Goal: Task Accomplishment & Management: Use online tool/utility

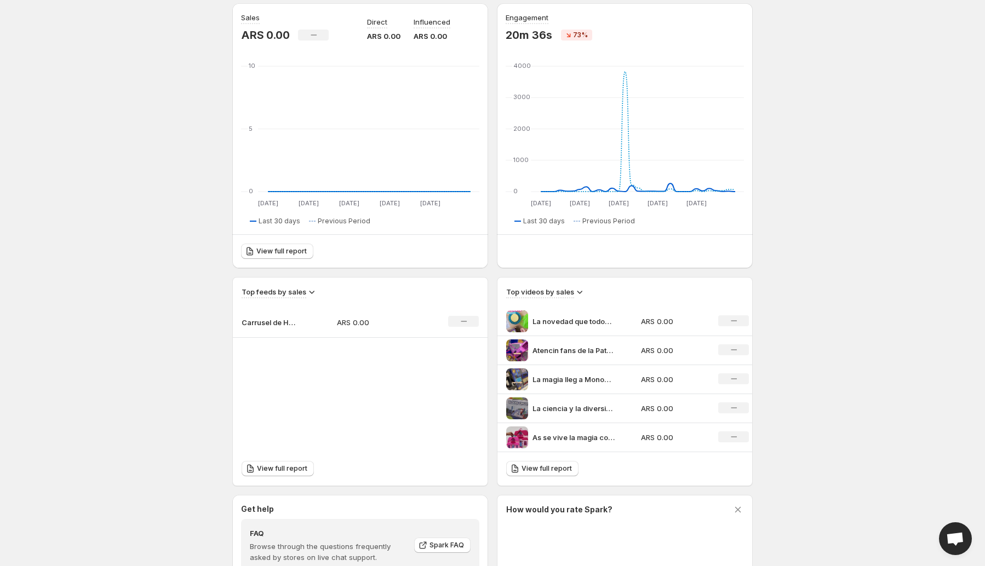
scroll to position [110, 0]
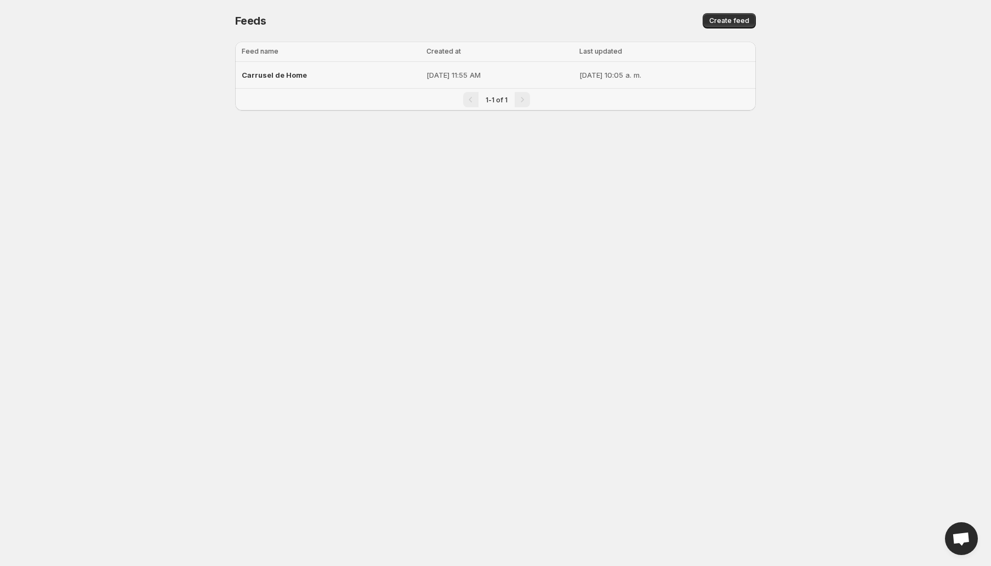
click at [287, 72] on span "Carrusel de Home" at bounding box center [274, 75] width 65 height 9
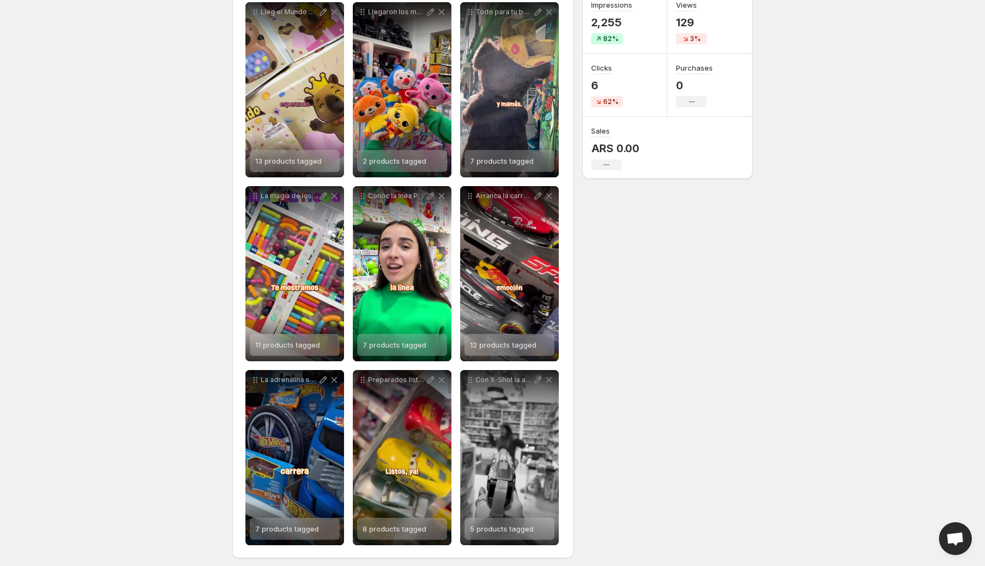
scroll to position [174, 0]
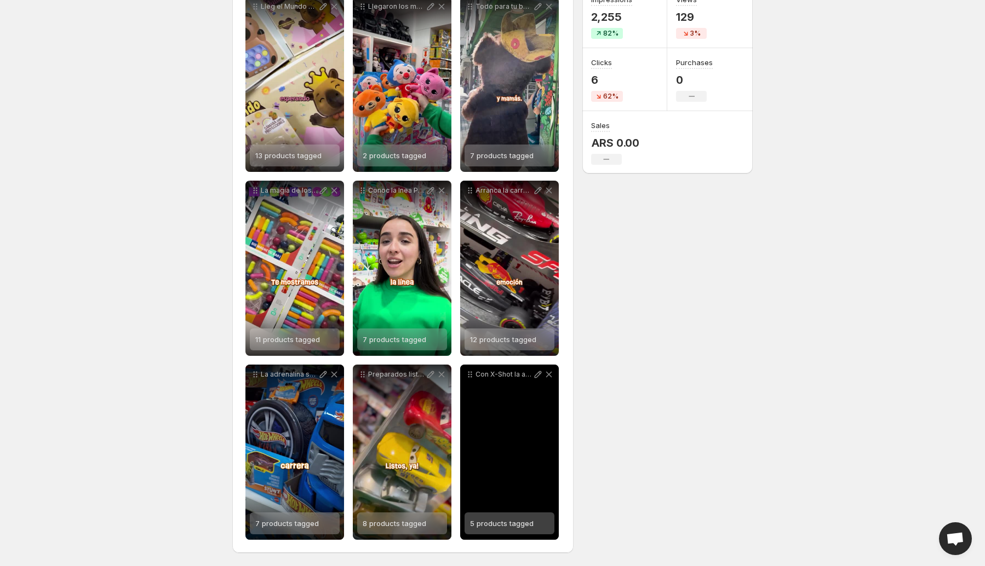
click at [510, 456] on div "Con X-Shot la accin nunca se detiene Carg en segundos apunt con precisin y desa…" at bounding box center [509, 452] width 99 height 175
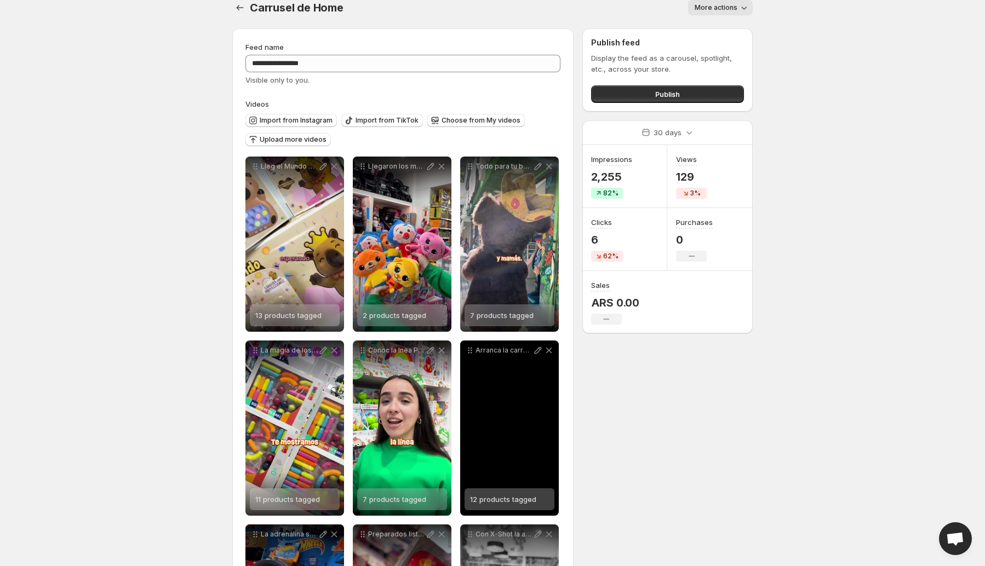
scroll to position [0, 0]
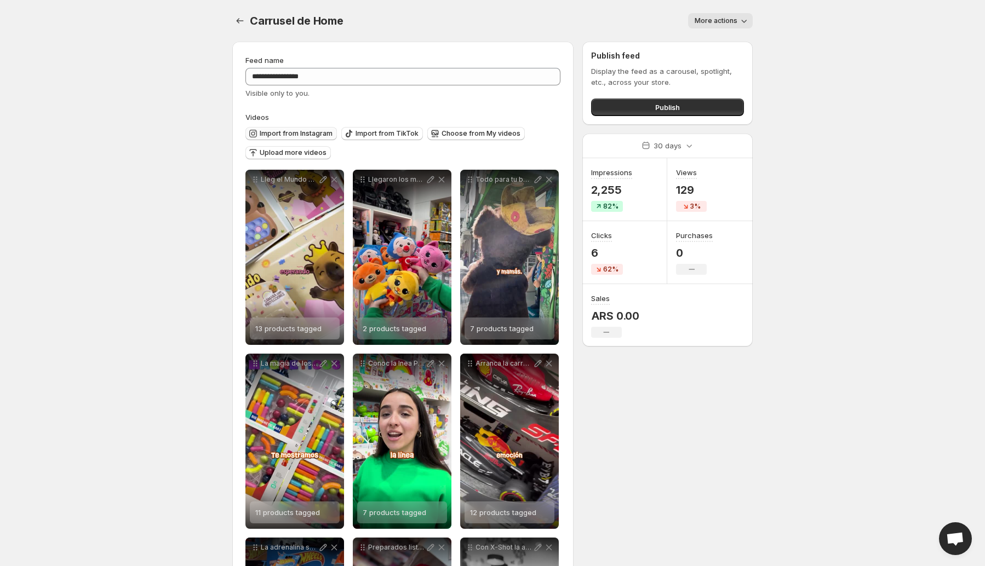
click at [312, 135] on span "Import from Instagram" at bounding box center [296, 133] width 73 height 9
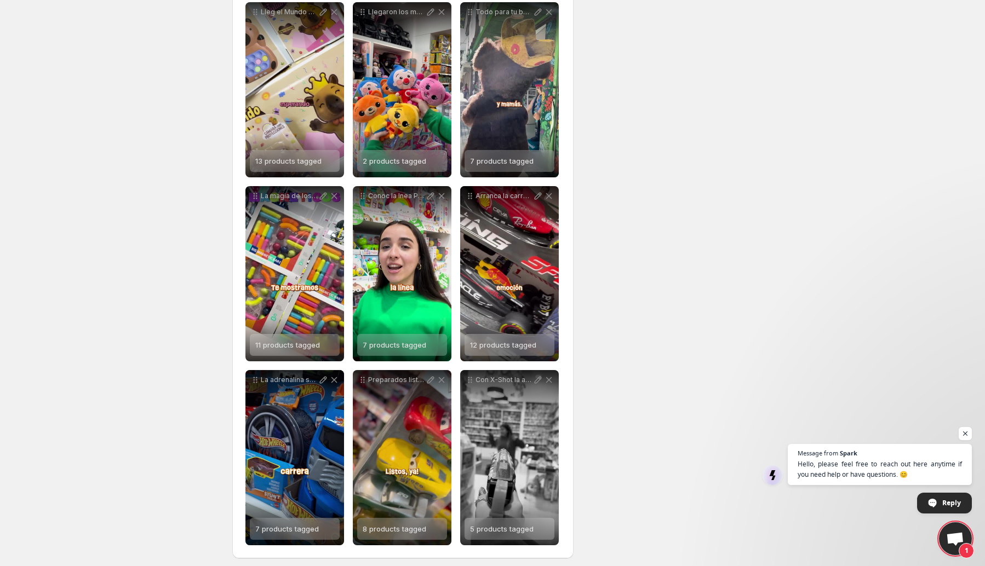
scroll to position [358, 0]
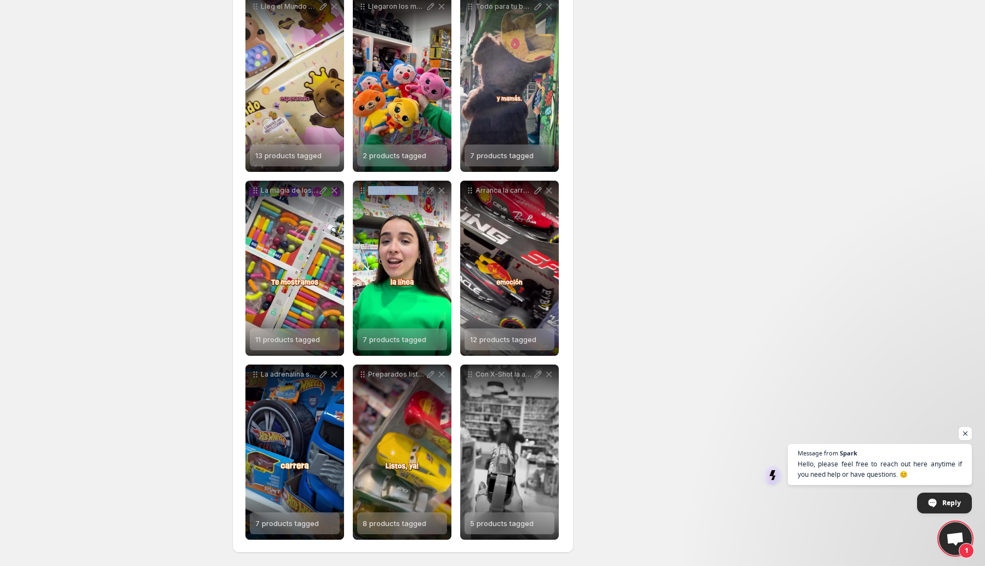
drag, startPoint x: 433, startPoint y: 203, endPoint x: 451, endPoint y: 208, distance: 18.6
click at [451, 208] on div "**********" at bounding box center [402, 177] width 315 height 728
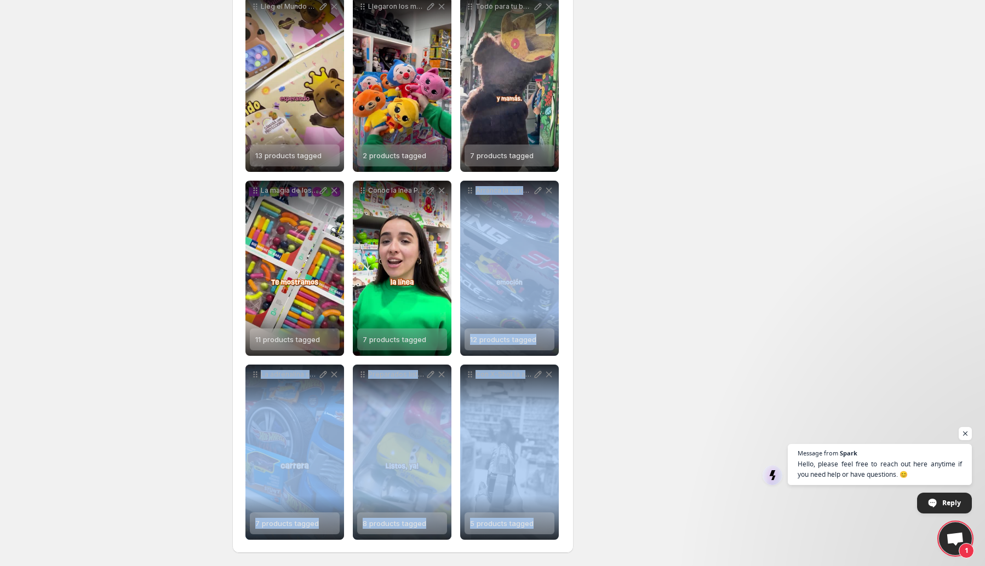
drag, startPoint x: 447, startPoint y: 185, endPoint x: 456, endPoint y: 187, distance: 9.0
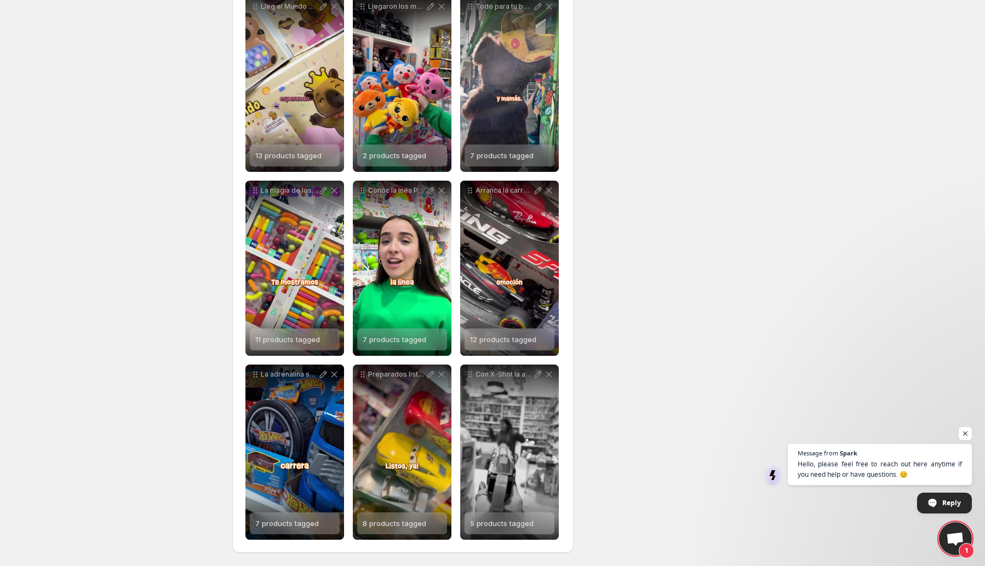
click at [704, 156] on div "**********" at bounding box center [488, 121] width 529 height 891
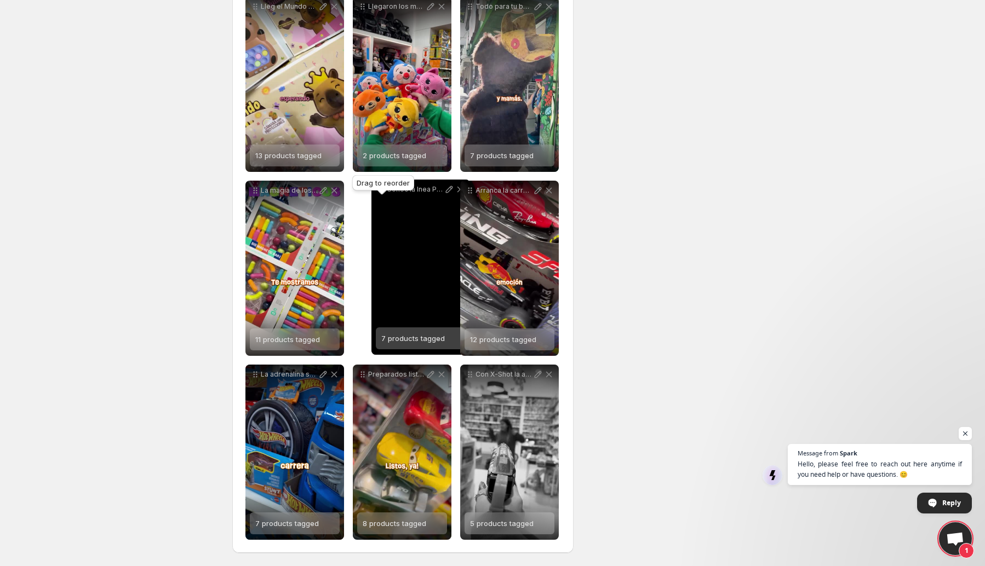
drag, startPoint x: 362, startPoint y: 191, endPoint x: 373, endPoint y: 202, distance: 15.1
click at [376, 195] on icon at bounding box center [381, 189] width 11 height 11
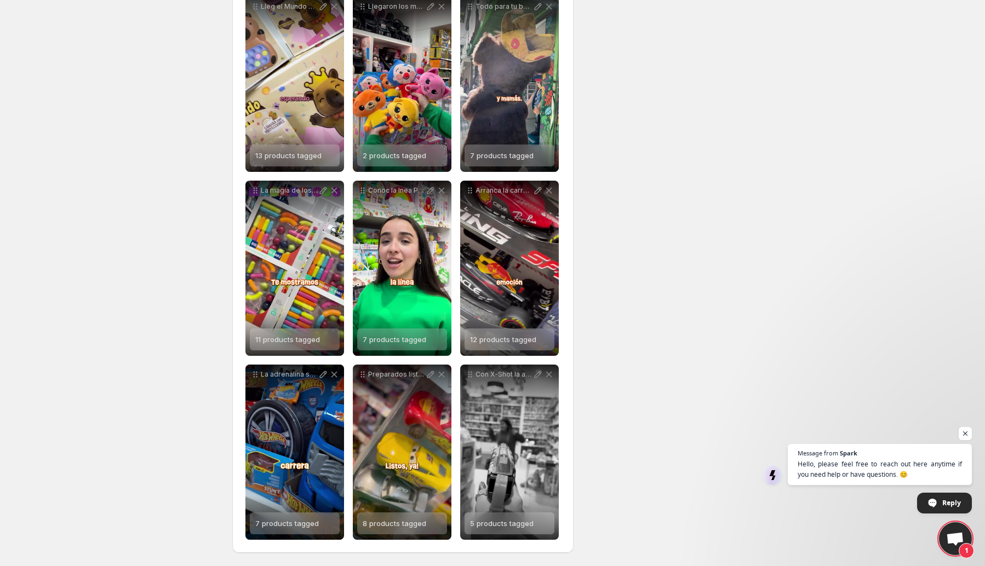
click at [676, 221] on div "**********" at bounding box center [488, 121] width 529 height 891
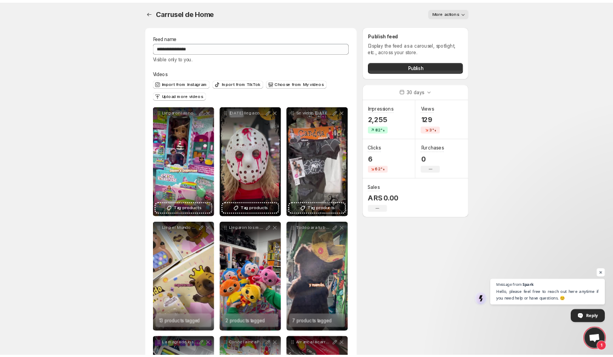
scroll to position [0, 0]
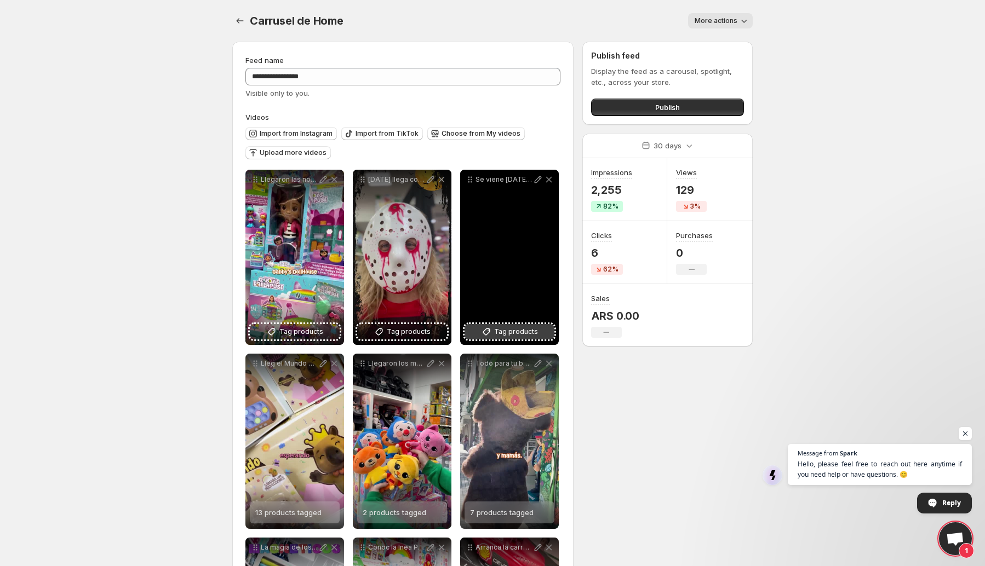
click at [526, 334] on span "Tag products" at bounding box center [516, 332] width 44 height 11
click at [525, 335] on span "Tag products" at bounding box center [516, 332] width 44 height 11
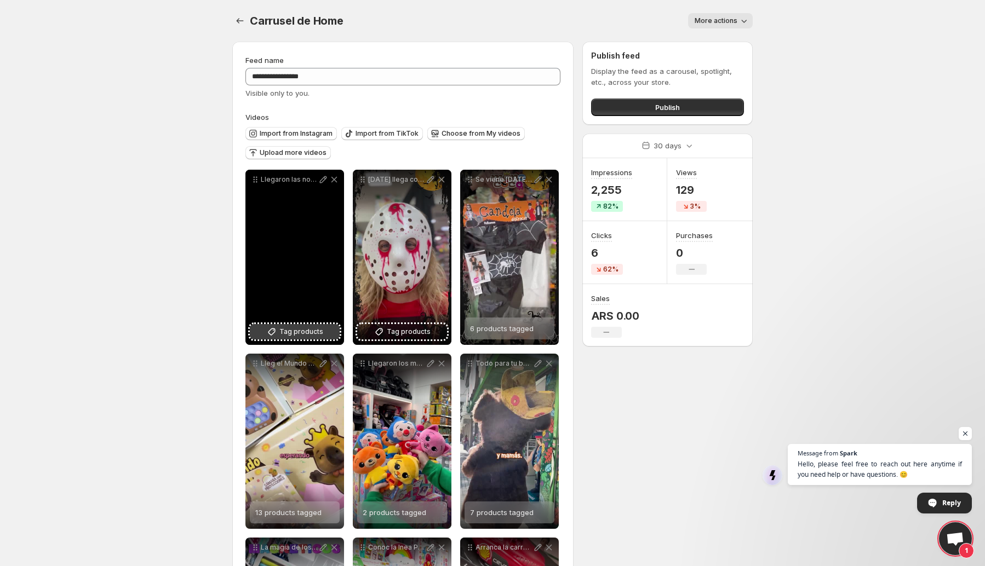
click at [302, 335] on span "Tag products" at bounding box center [301, 332] width 44 height 11
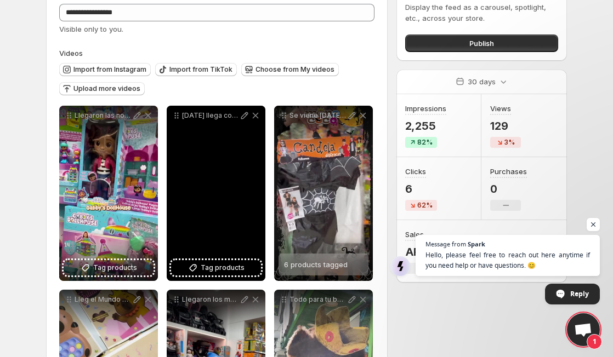
scroll to position [73, 0]
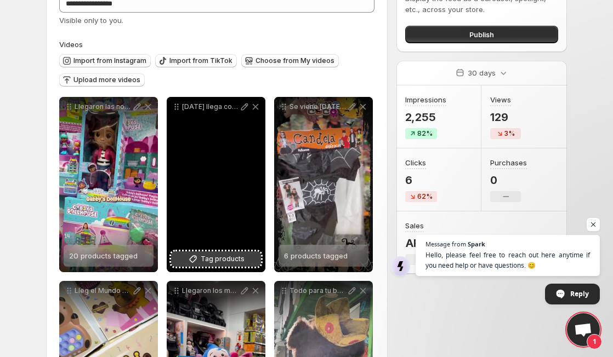
click at [233, 260] on span "Tag products" at bounding box center [223, 259] width 44 height 11
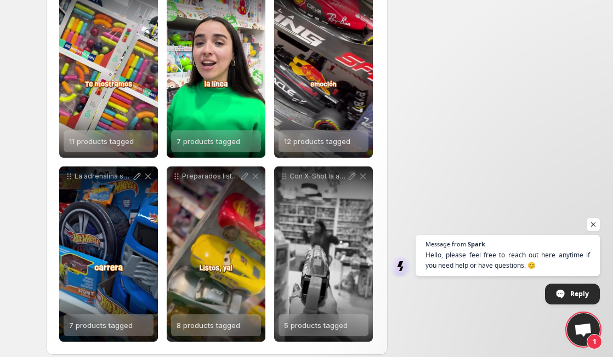
scroll to position [567, 0]
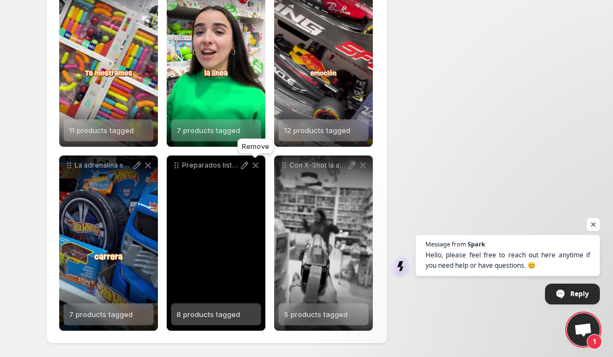
click at [256, 164] on icon at bounding box center [256, 166] width 6 height 6
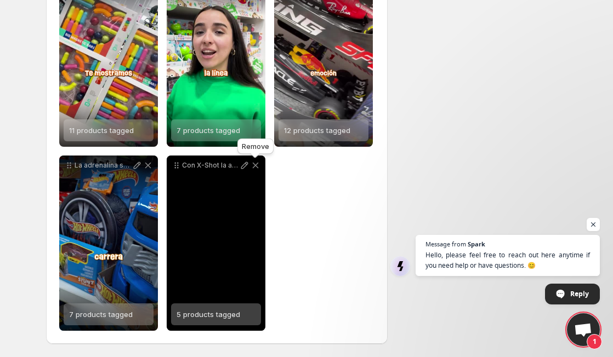
click at [256, 164] on icon at bounding box center [256, 166] width 6 height 6
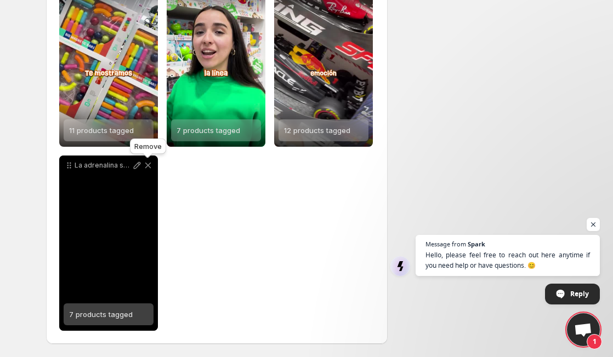
click at [151, 163] on icon at bounding box center [147, 165] width 11 height 11
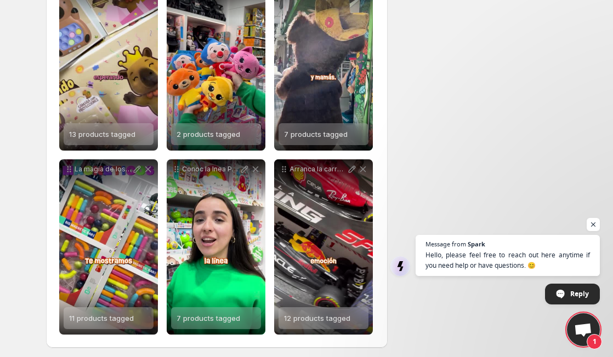
scroll to position [383, 0]
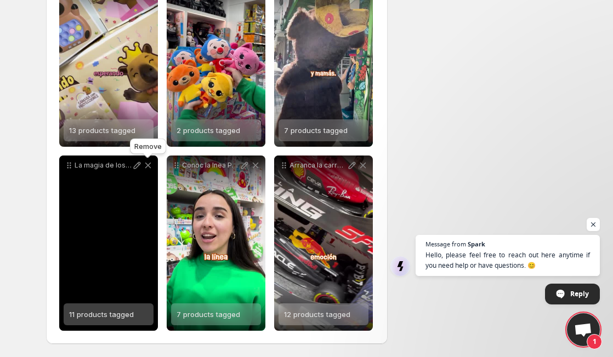
click at [145, 167] on icon at bounding box center [147, 165] width 11 height 11
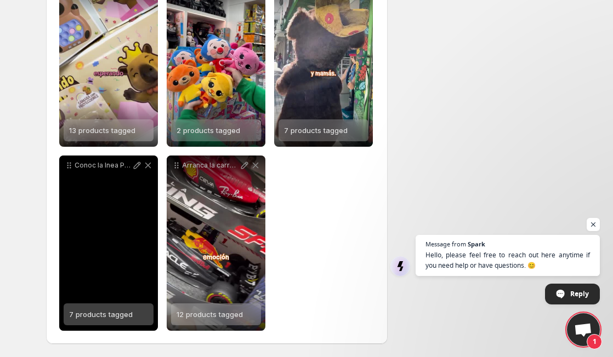
click at [150, 166] on icon at bounding box center [147, 165] width 11 height 11
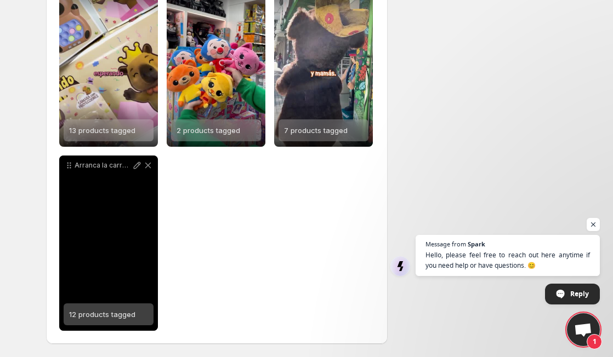
click at [148, 167] on icon at bounding box center [147, 165] width 11 height 11
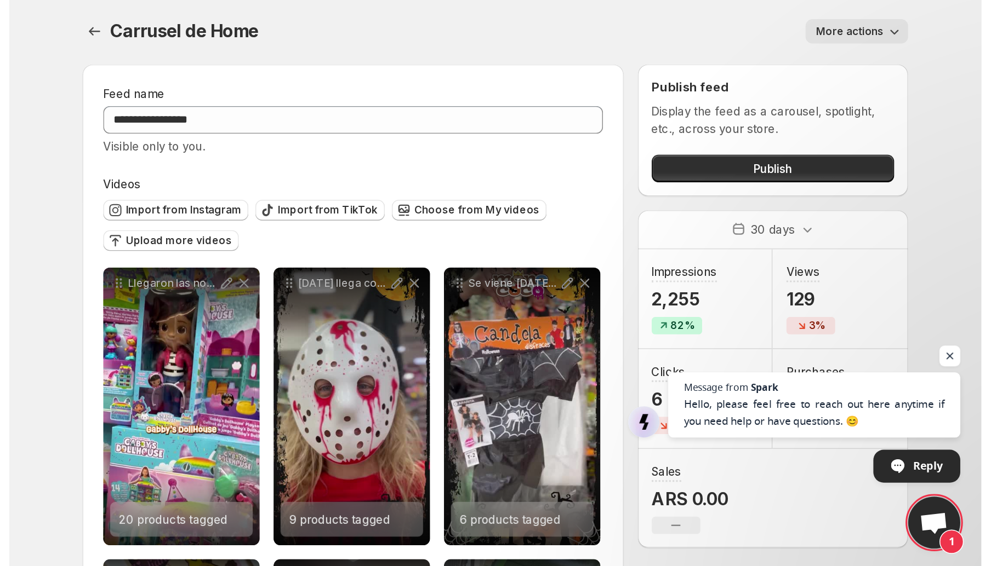
scroll to position [0, 0]
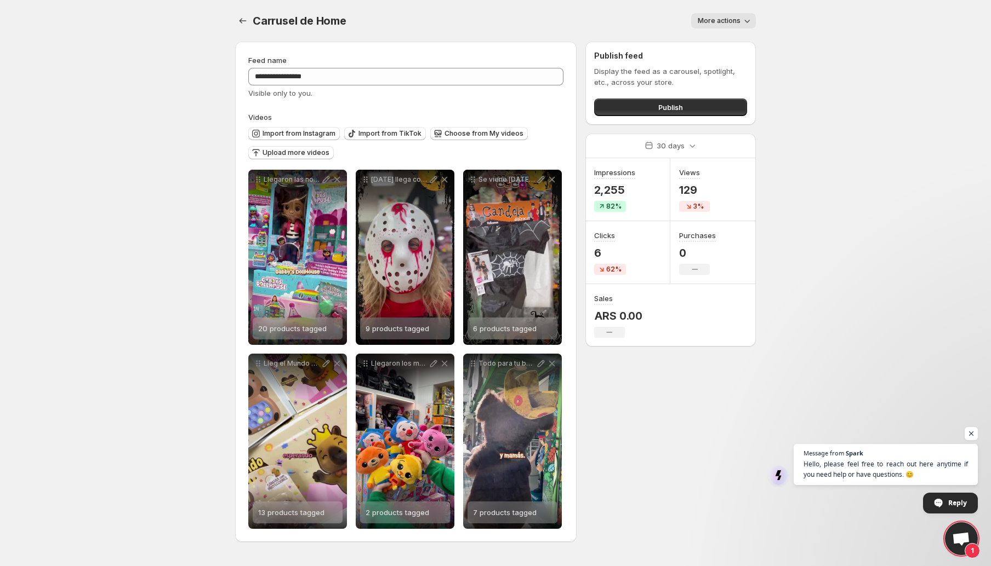
drag, startPoint x: 472, startPoint y: 9, endPoint x: 680, endPoint y: 402, distance: 444.3
click at [680, 402] on div "**********" at bounding box center [490, 294] width 529 height 523
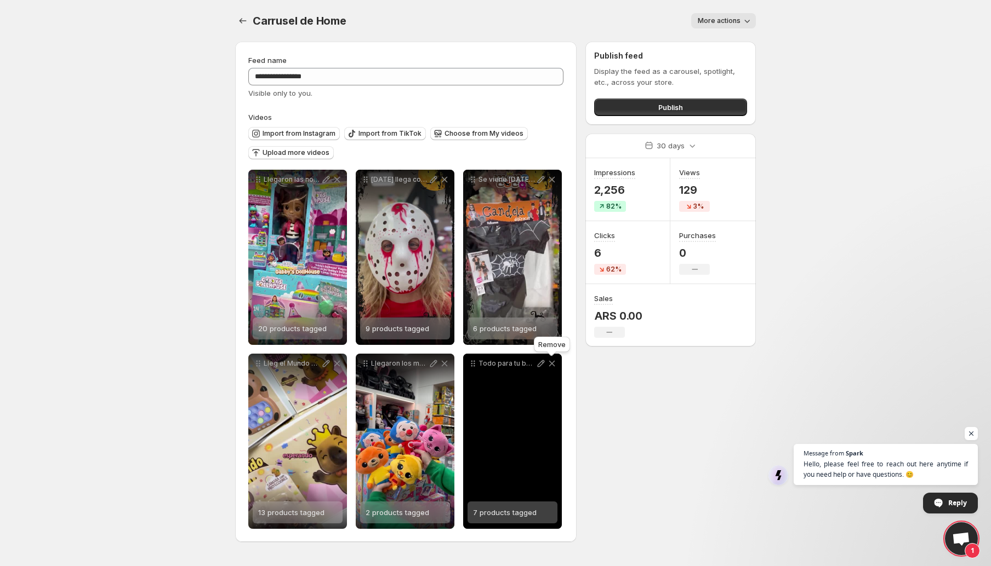
click at [550, 364] on icon at bounding box center [551, 363] width 11 height 11
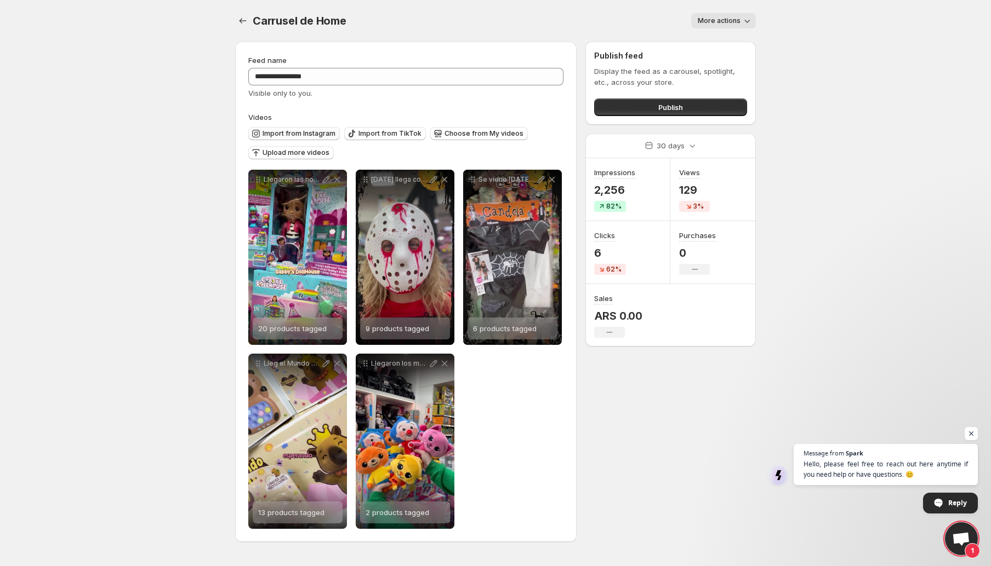
click at [303, 132] on span "Import from Instagram" at bounding box center [298, 133] width 73 height 9
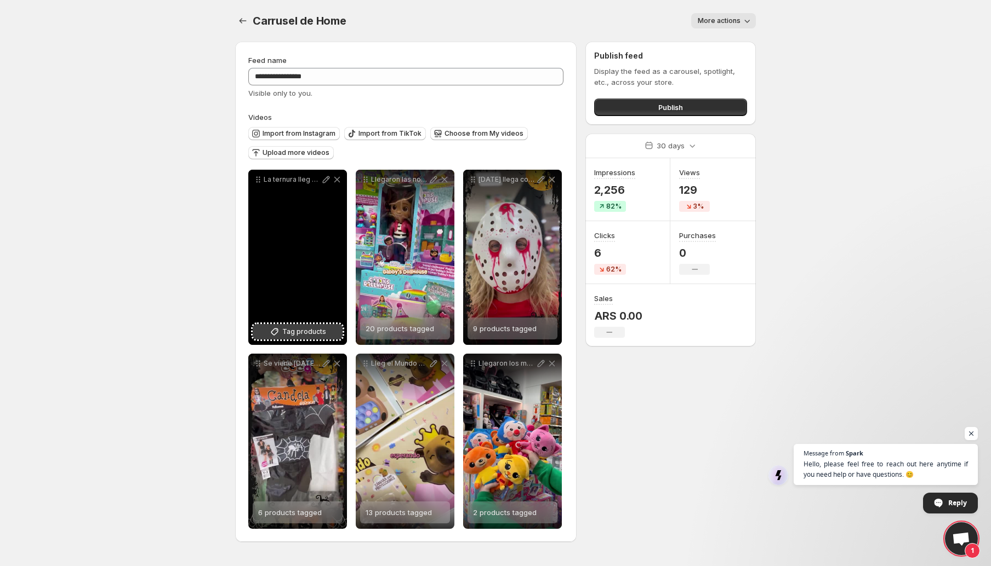
click at [319, 333] on span "Tag products" at bounding box center [304, 332] width 44 height 11
drag, startPoint x: 252, startPoint y: 178, endPoint x: 257, endPoint y: 191, distance: 14.0
click at [259, 193] on div "La ternura lleg en combo completo En MonoCoco ya tenemos TODO de lebebotoficial…" at bounding box center [297, 257] width 99 height 175
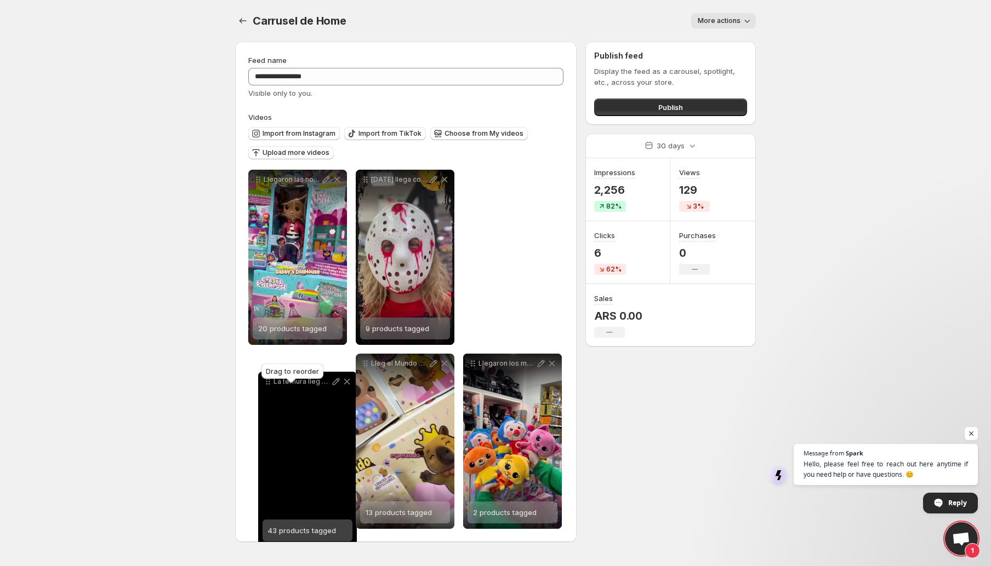
drag, startPoint x: 256, startPoint y: 181, endPoint x: 267, endPoint y: 381, distance: 200.3
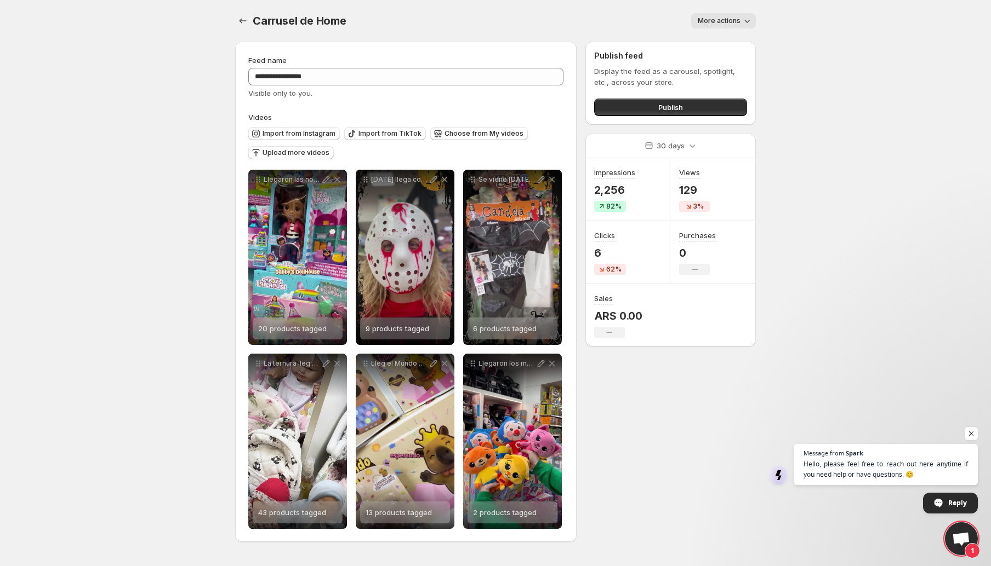
click at [715, 434] on div "**********" at bounding box center [490, 294] width 529 height 523
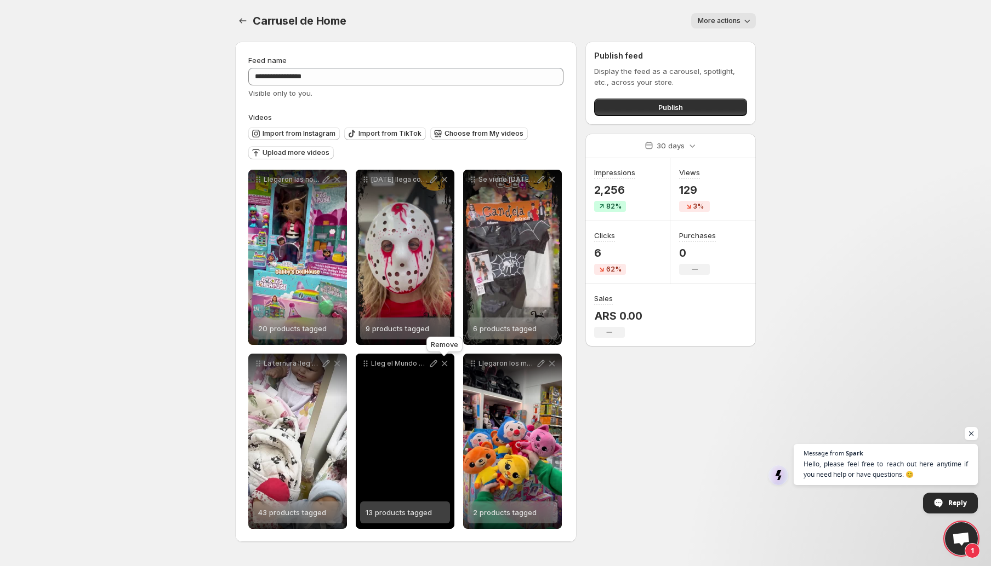
click at [444, 364] on icon at bounding box center [445, 363] width 6 height 5
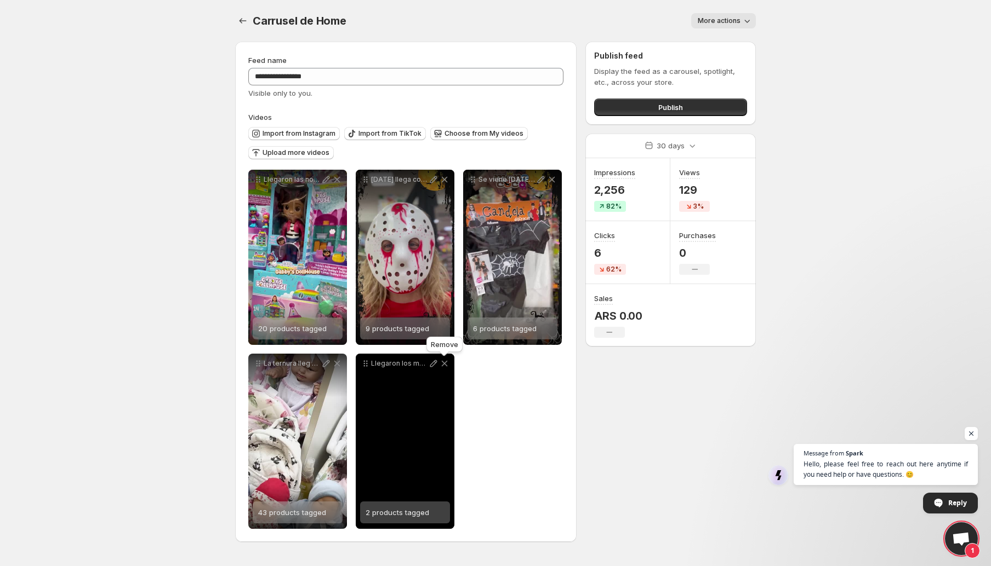
click at [444, 369] on icon at bounding box center [444, 363] width 11 height 11
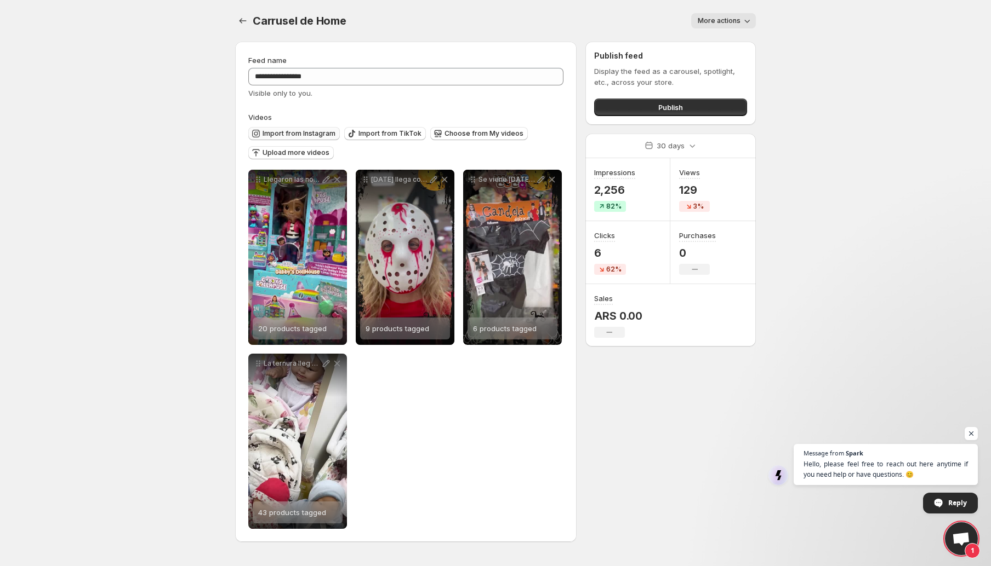
click at [307, 131] on span "Import from Instagram" at bounding box center [298, 133] width 73 height 9
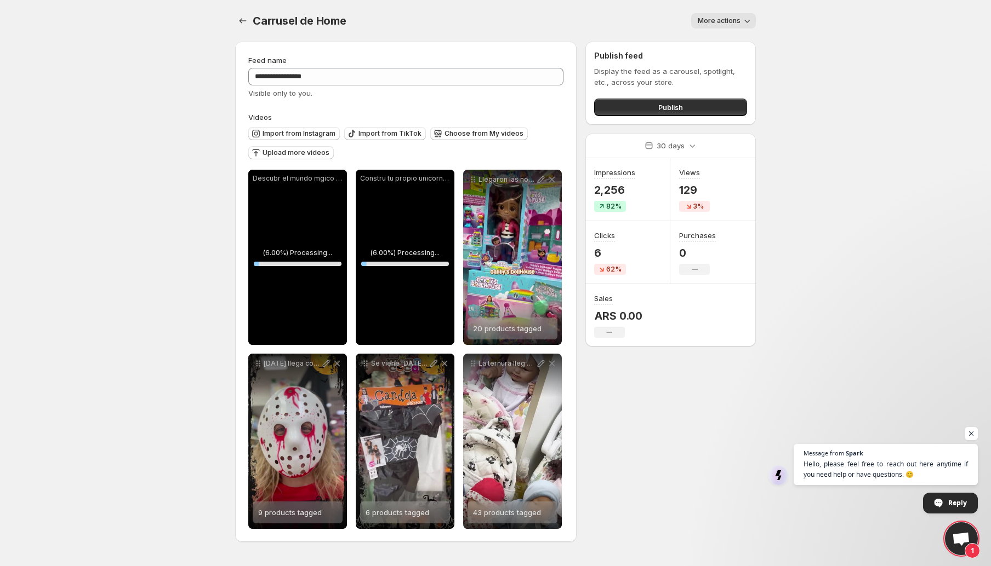
click at [629, 423] on div "**********" at bounding box center [490, 294] width 529 height 523
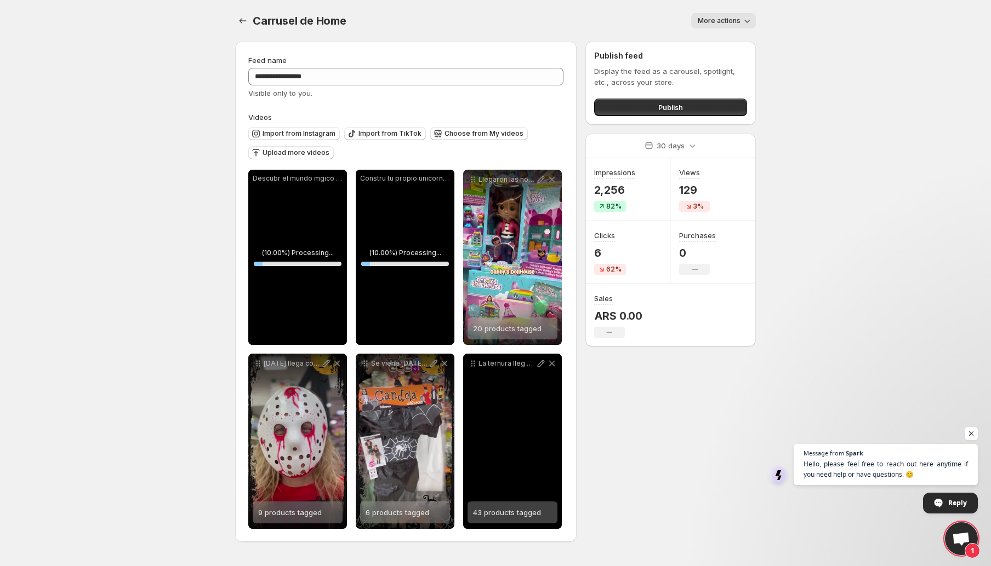
click at [629, 427] on div "**********" at bounding box center [490, 294] width 529 height 523
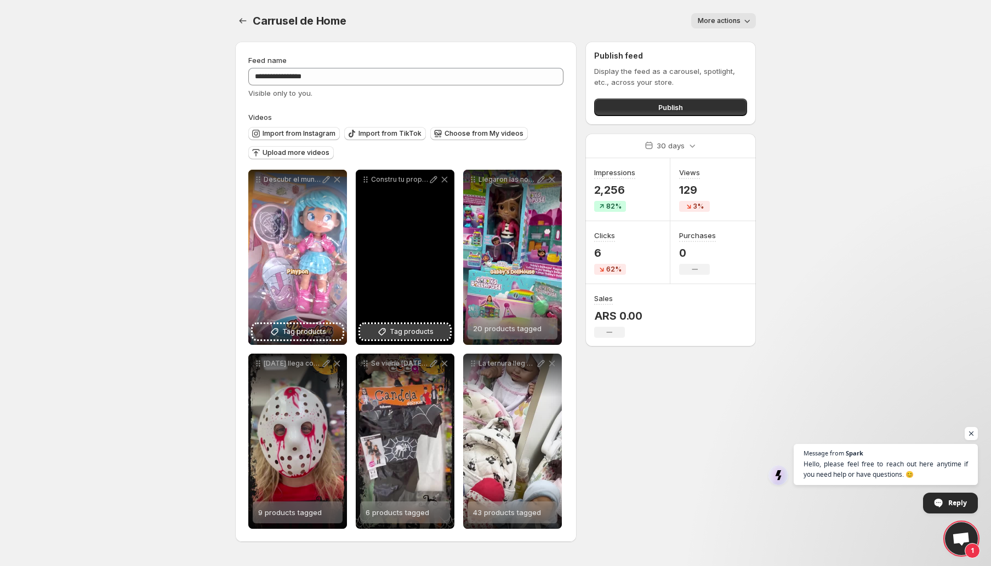
click at [440, 334] on button "Tag products" at bounding box center [405, 331] width 90 height 15
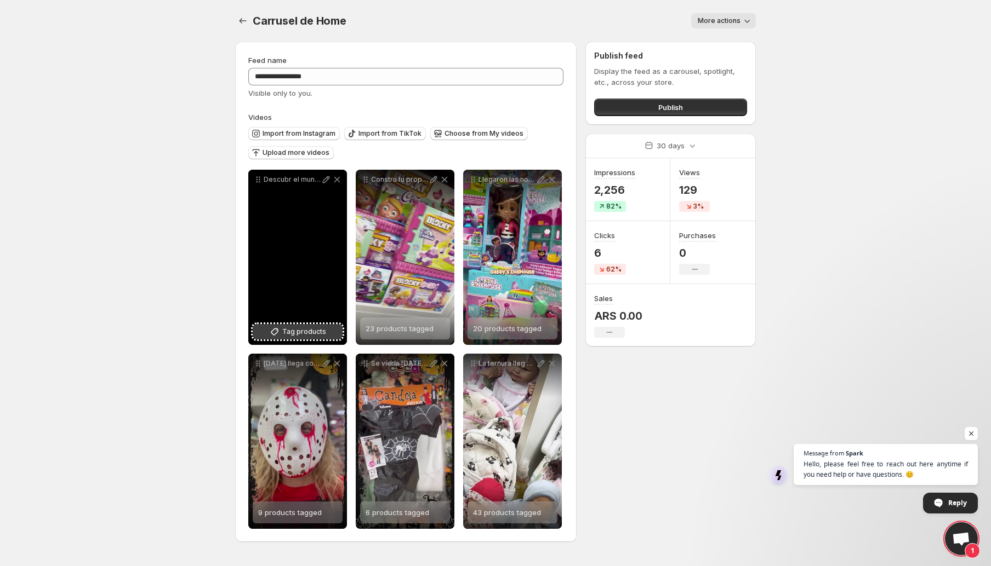
click at [311, 334] on span "Tag products" at bounding box center [304, 332] width 44 height 11
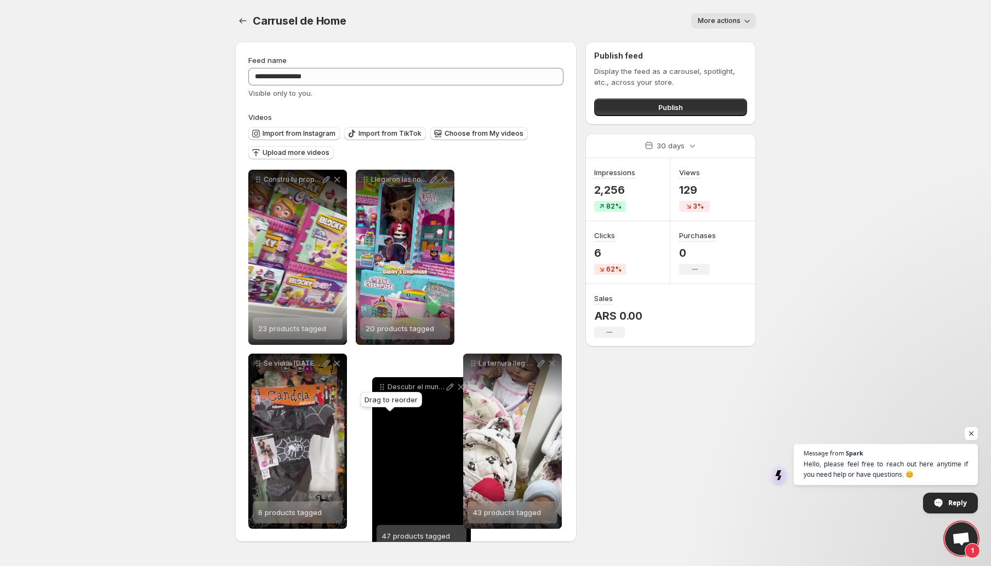
drag, startPoint x: 256, startPoint y: 183, endPoint x: 380, endPoint y: 391, distance: 241.8
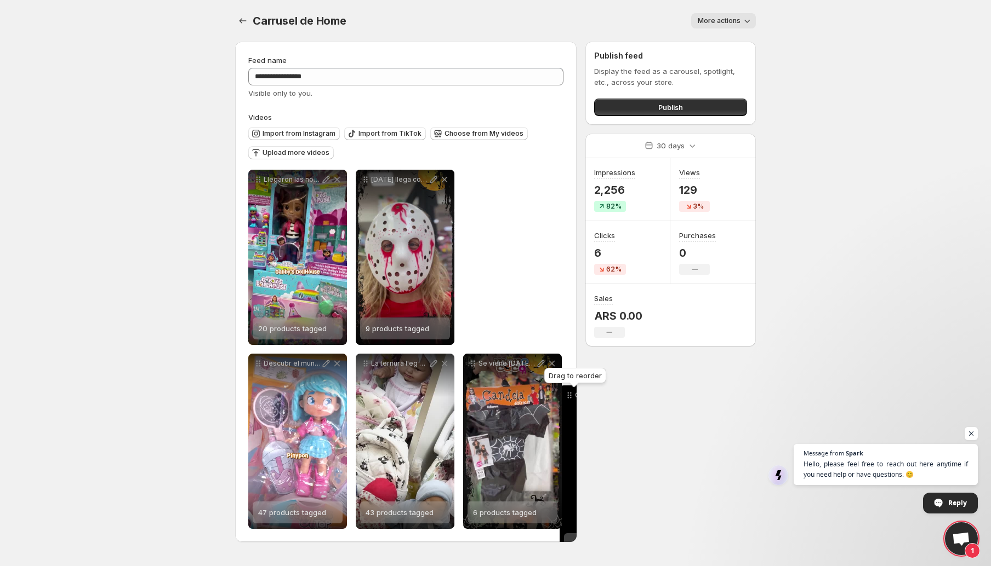
drag, startPoint x: 259, startPoint y: 181, endPoint x: 570, endPoint y: 397, distance: 379.0
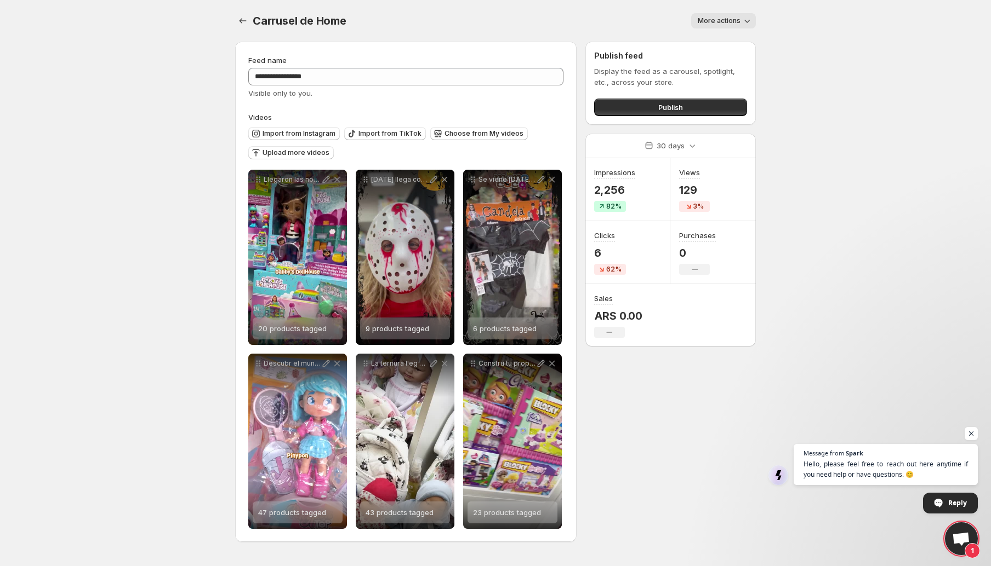
click at [665, 479] on div "**********" at bounding box center [490, 294] width 529 height 523
